Goal: Transaction & Acquisition: Book appointment/travel/reservation

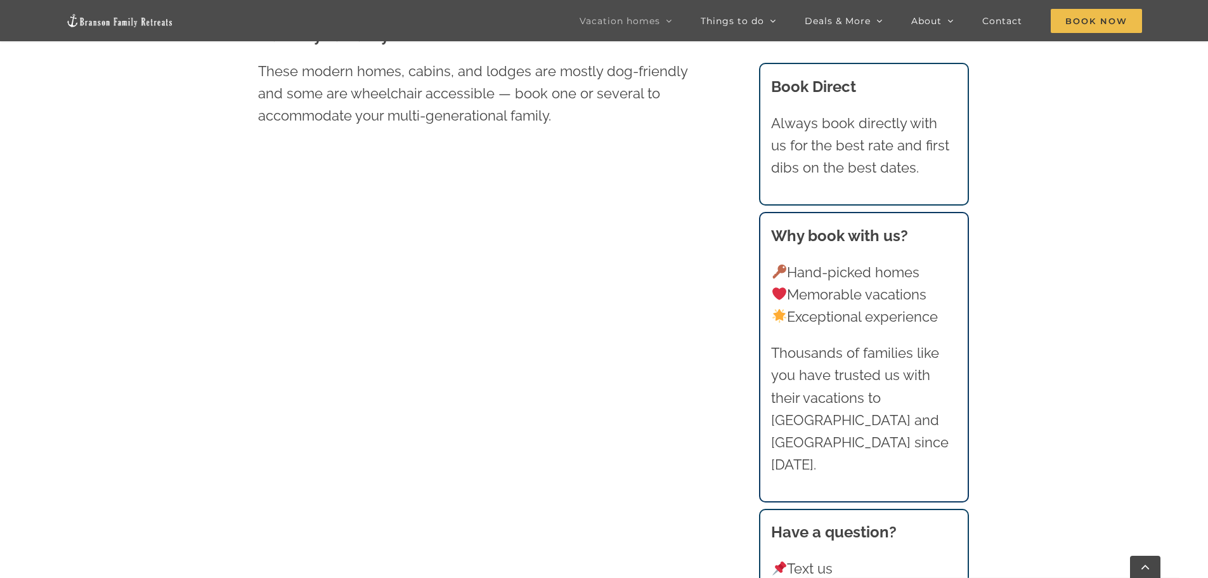
scroll to position [976, 0]
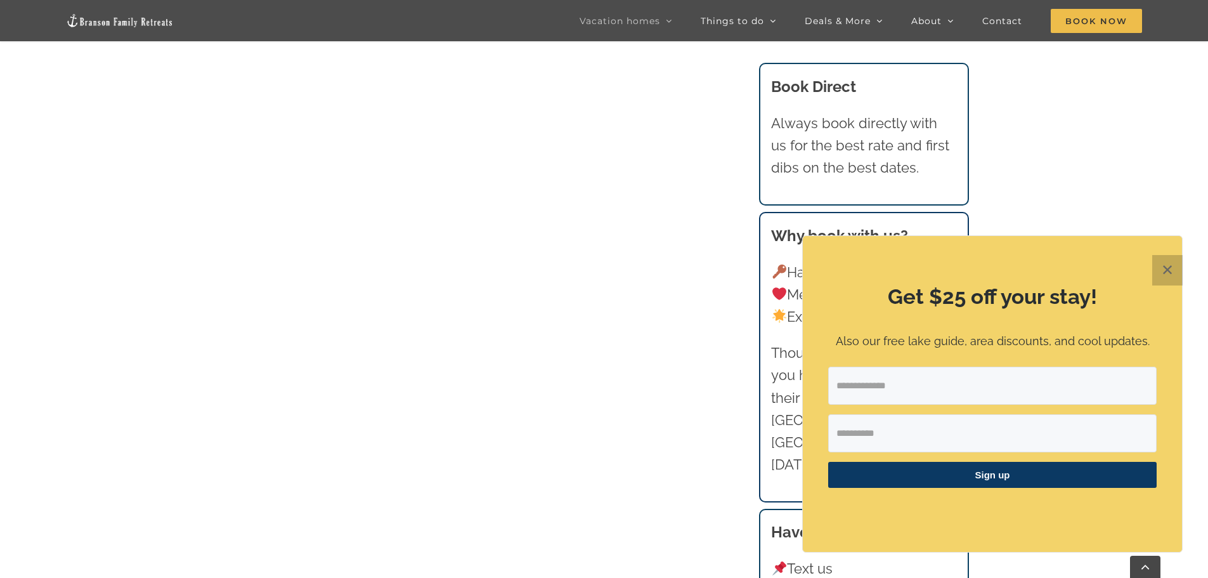
click at [1165, 267] on button "✕" at bounding box center [1167, 270] width 30 height 30
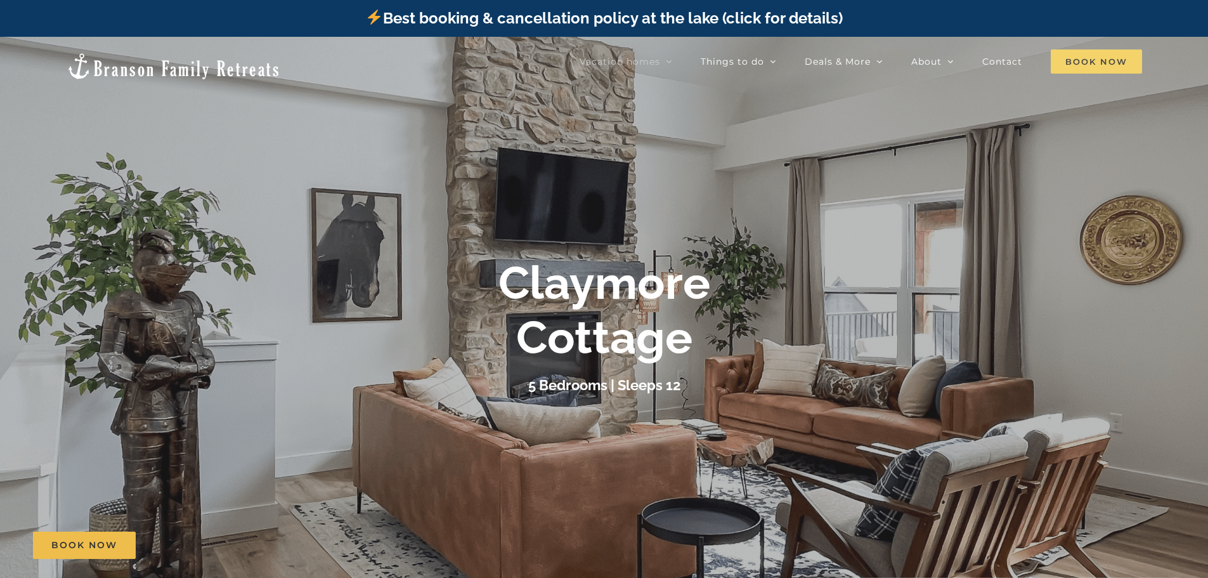
click at [1088, 57] on span "Book Now" at bounding box center [1096, 61] width 91 height 24
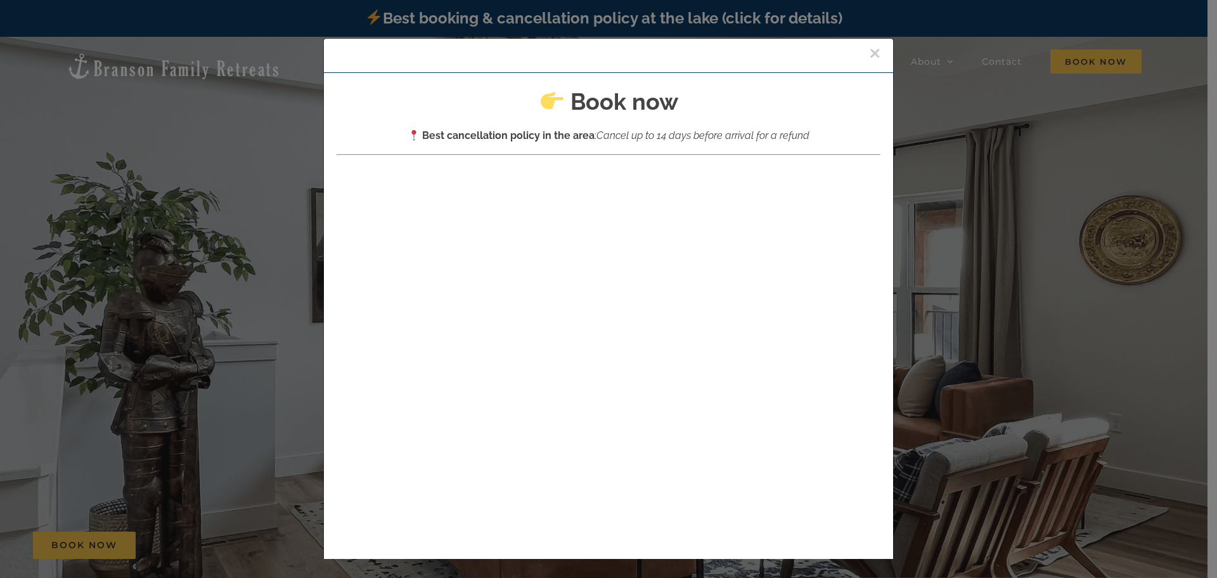
drag, startPoint x: 858, startPoint y: 49, endPoint x: 911, endPoint y: 75, distance: 59.0
click at [869, 50] on button "×" at bounding box center [874, 53] width 11 height 19
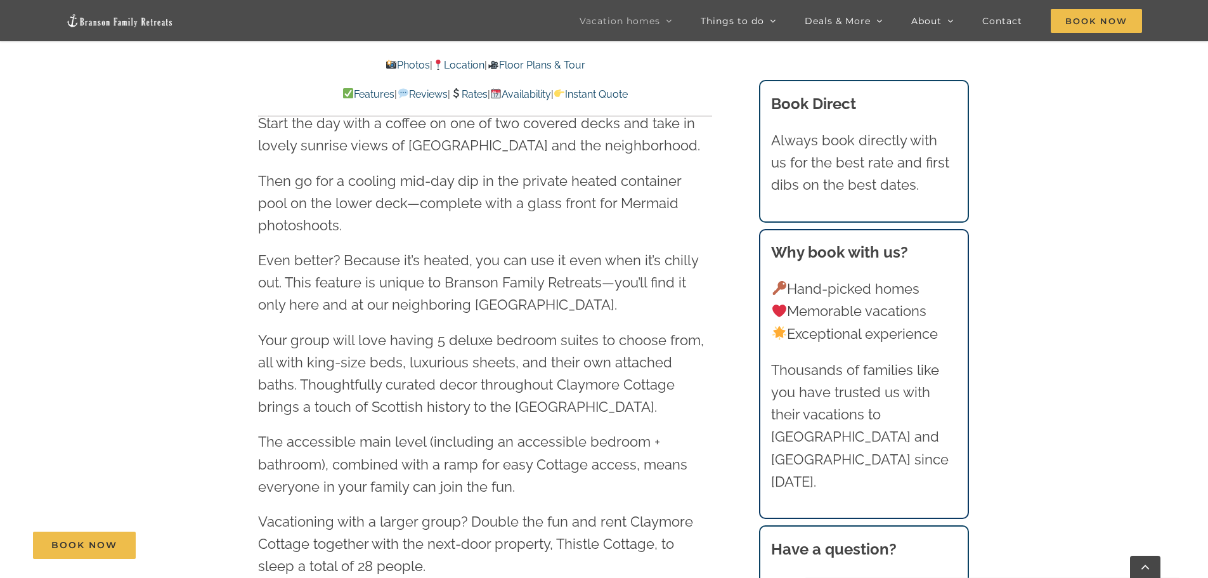
scroll to position [1205, 0]
